Goal: Information Seeking & Learning: Stay updated

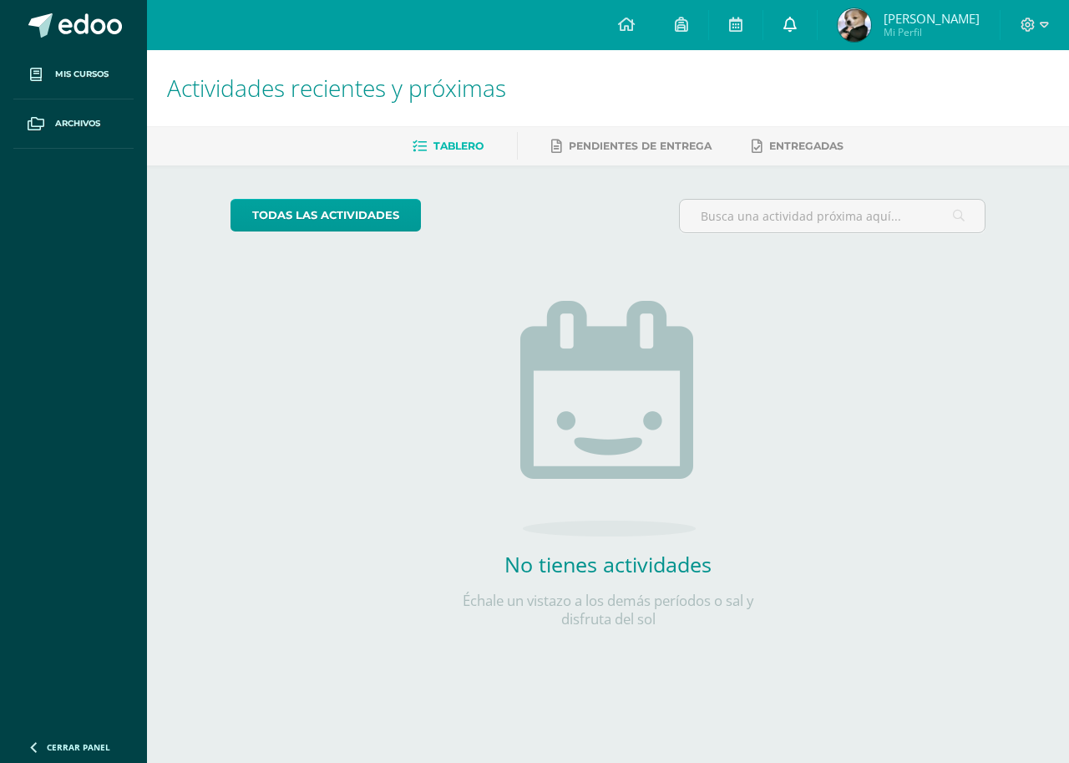
click at [790, 33] on span at bounding box center [790, 25] width 13 height 18
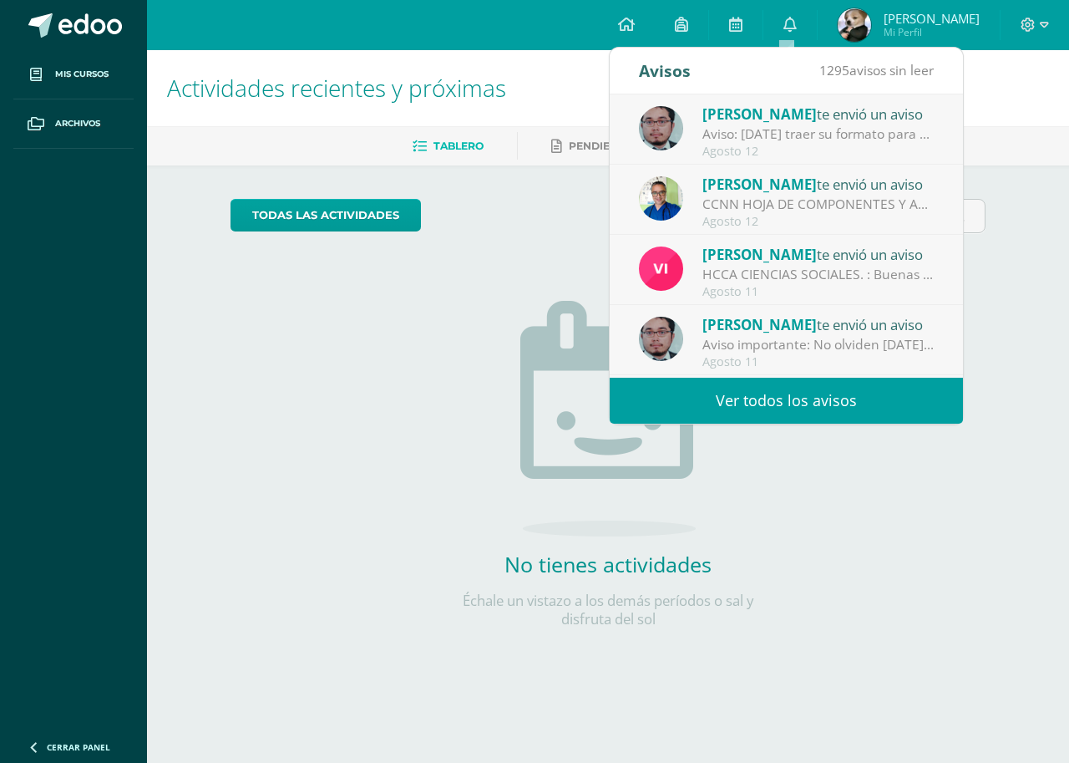
click at [741, 396] on link "Ver todos los avisos" at bounding box center [786, 401] width 353 height 46
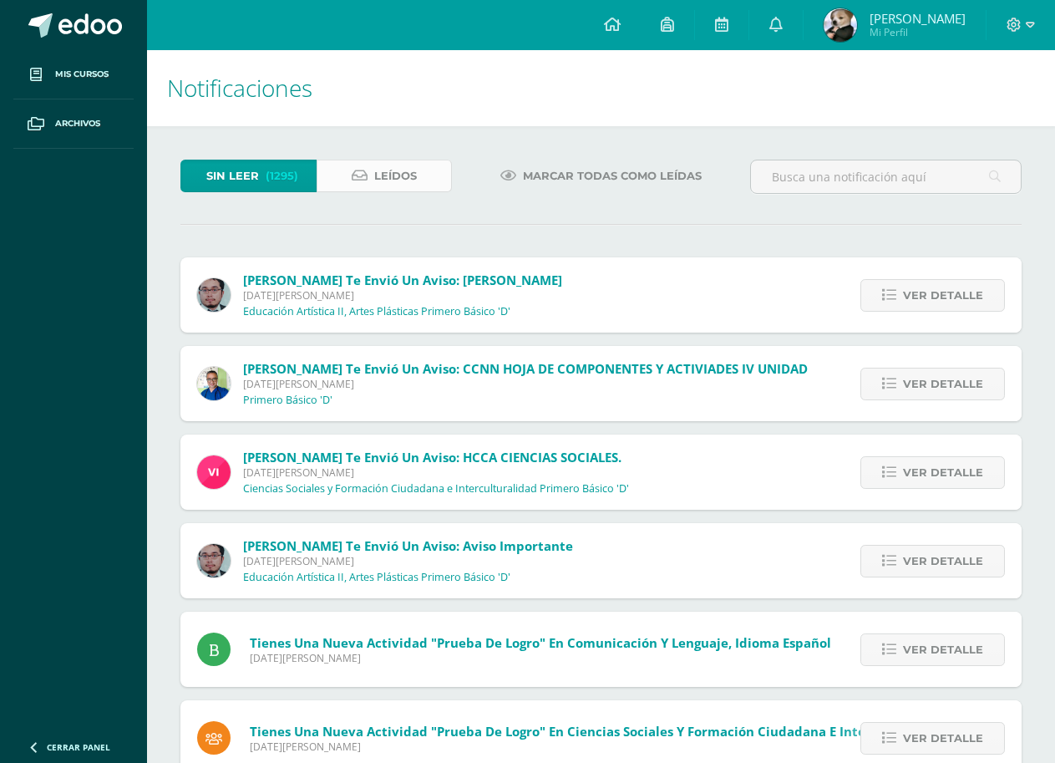
click at [429, 175] on link "Leídos" at bounding box center [385, 176] width 136 height 33
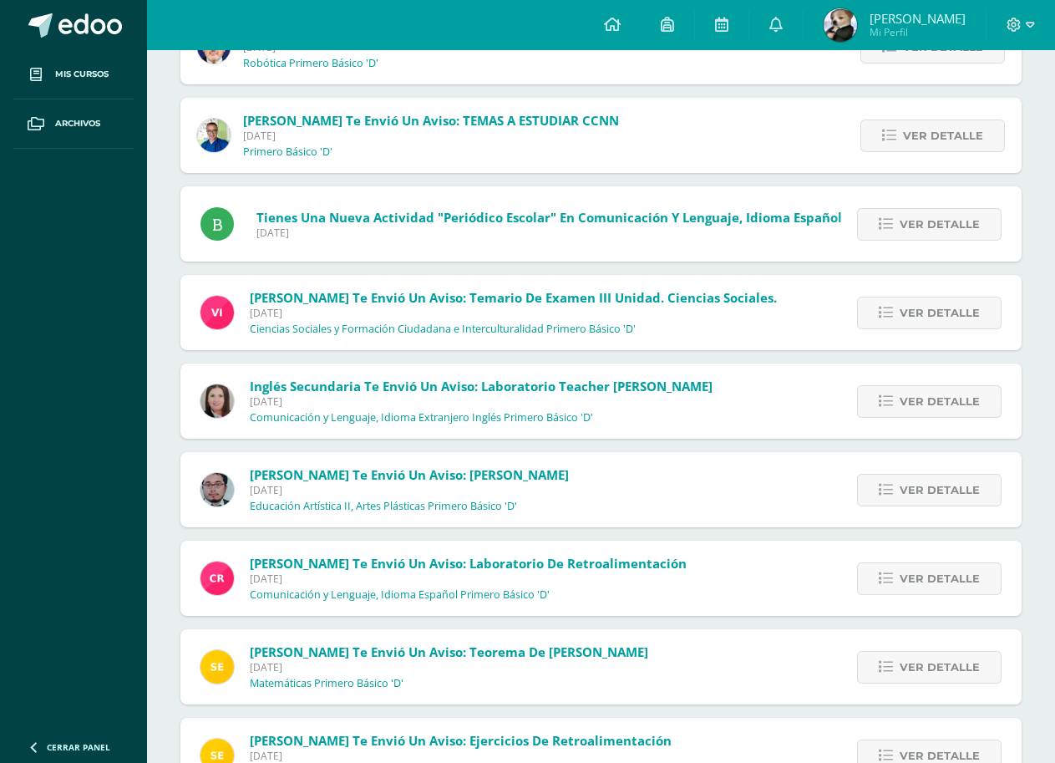
scroll to position [958, 0]
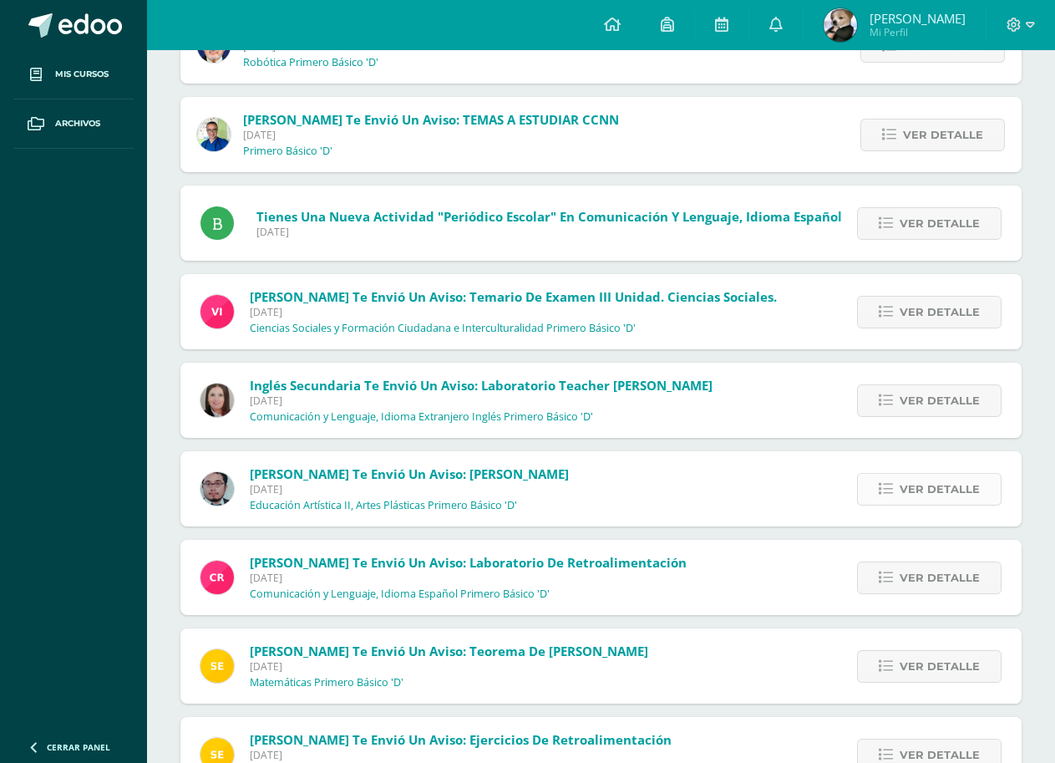
click at [932, 484] on span "Ver detalle" at bounding box center [940, 489] width 80 height 31
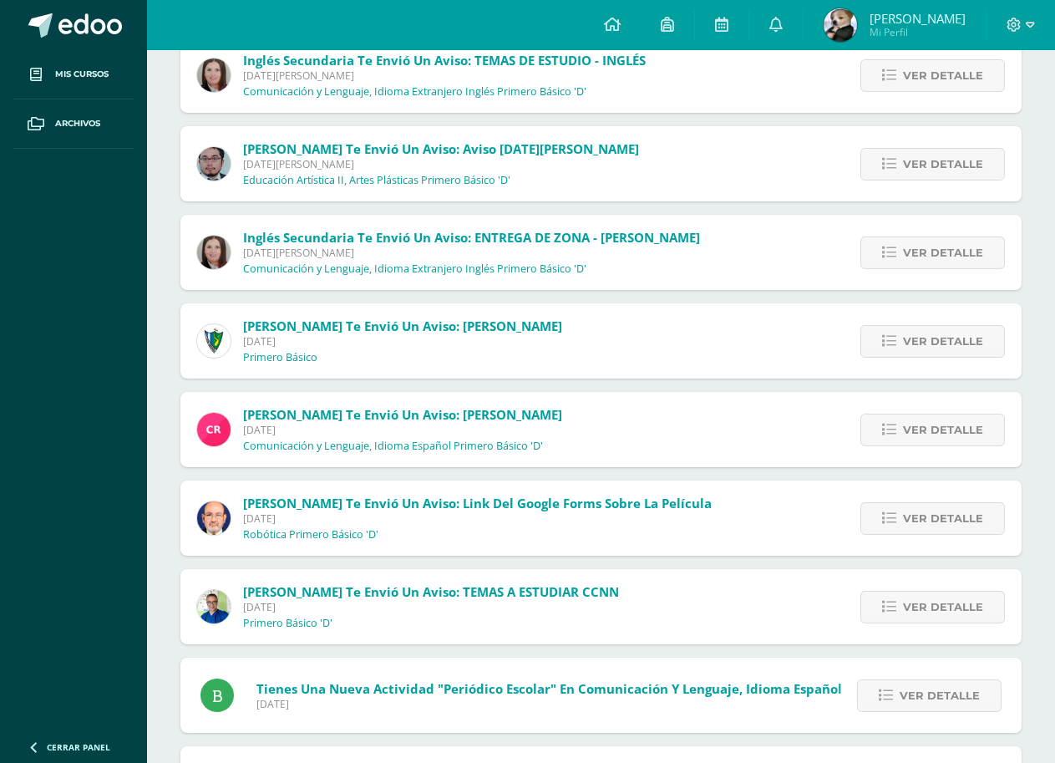
scroll to position [456, 0]
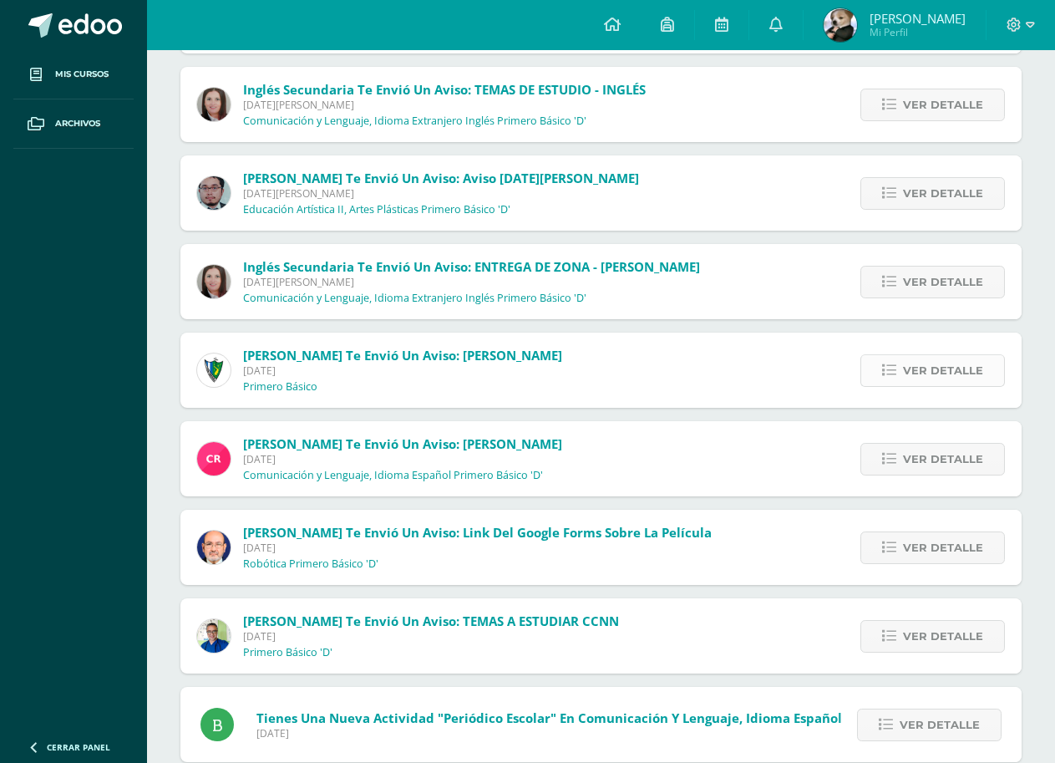
click at [962, 373] on span "Ver detalle" at bounding box center [943, 370] width 80 height 31
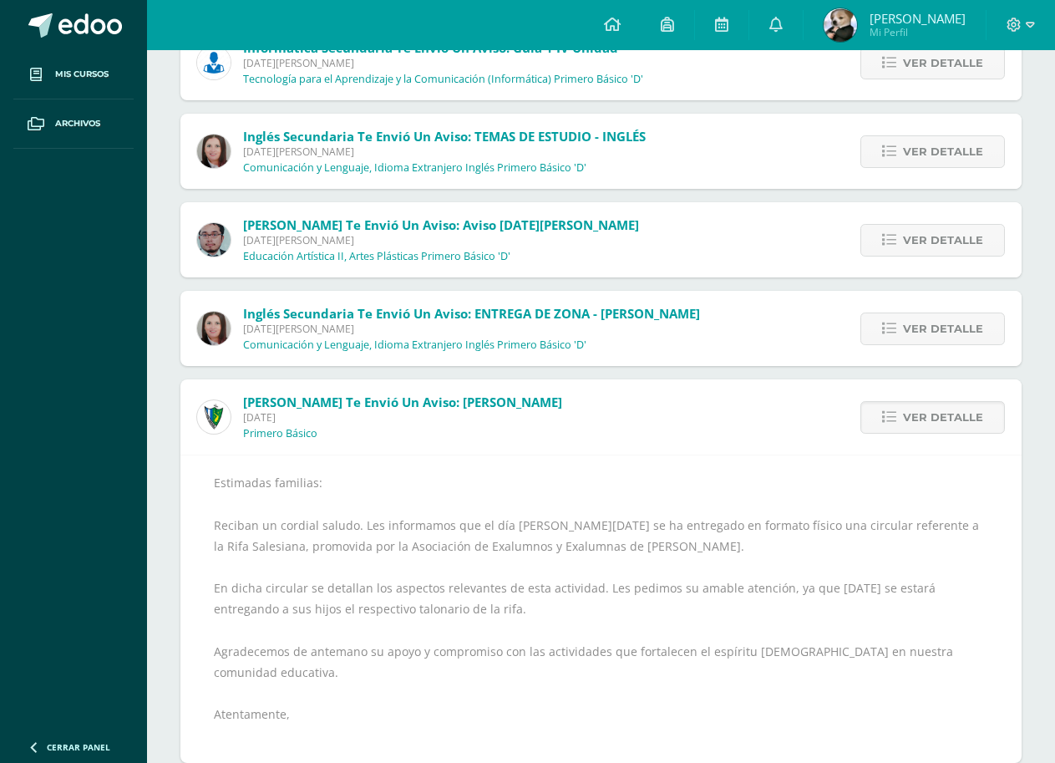
scroll to position [373, 0]
